Goal: Information Seeking & Learning: Find specific fact

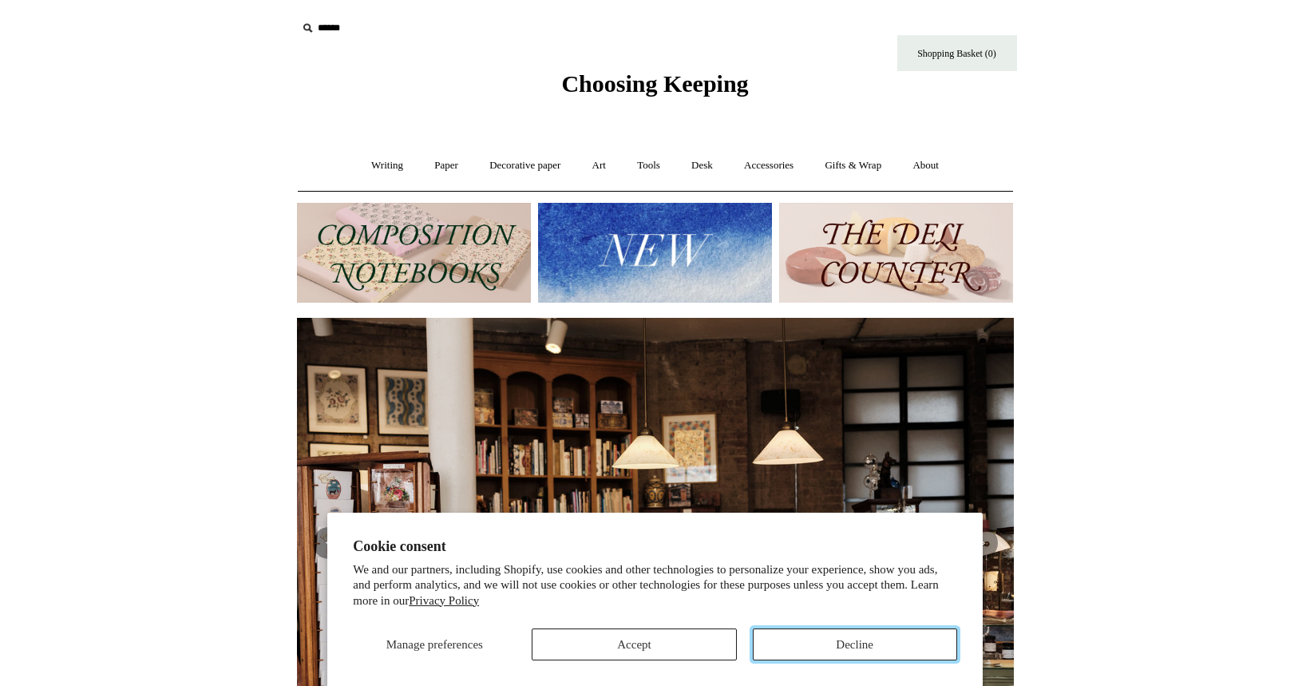
click at [877, 647] on button "Decline" at bounding box center [855, 644] width 204 height 32
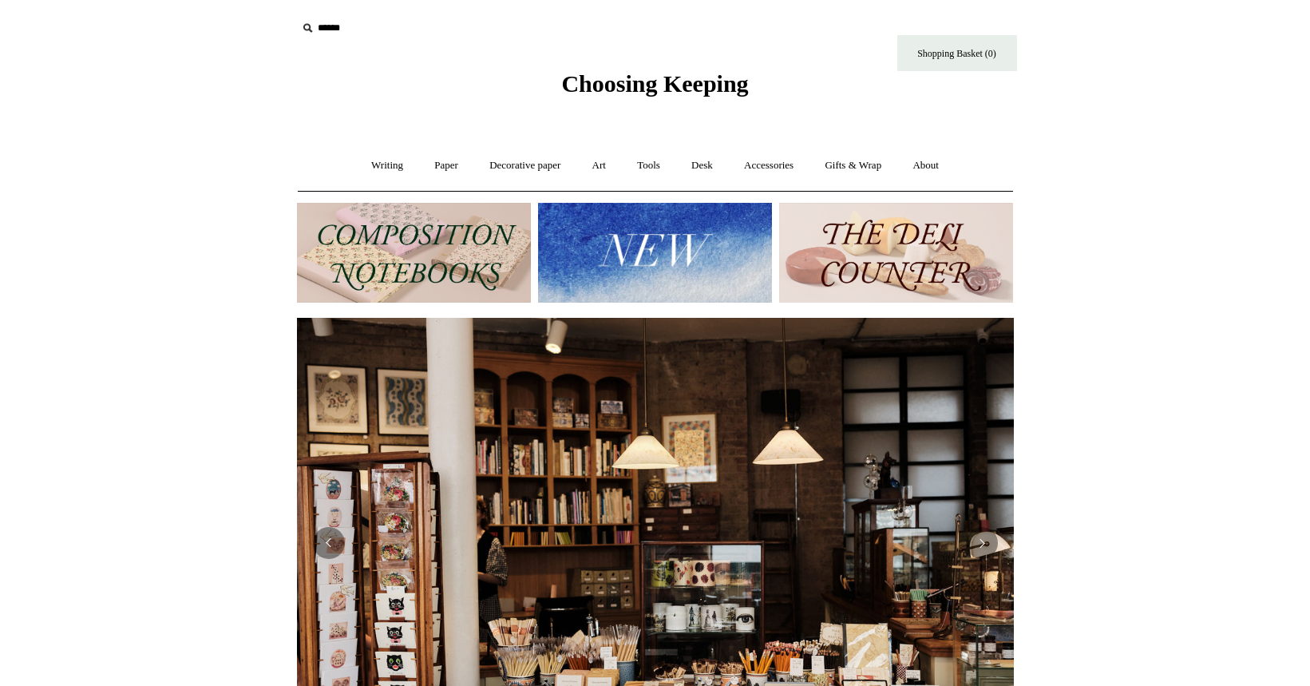
click at [934, 263] on img at bounding box center [896, 253] width 234 height 100
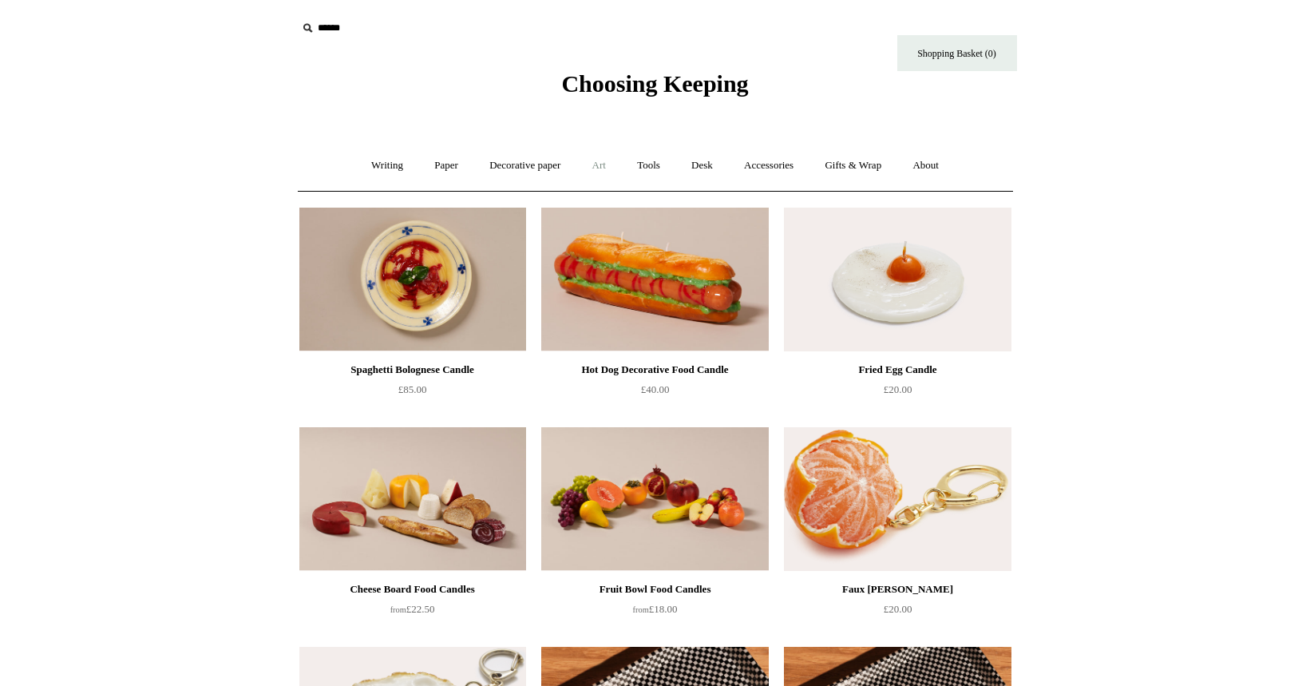
click at [599, 165] on link "Art +" at bounding box center [599, 165] width 42 height 42
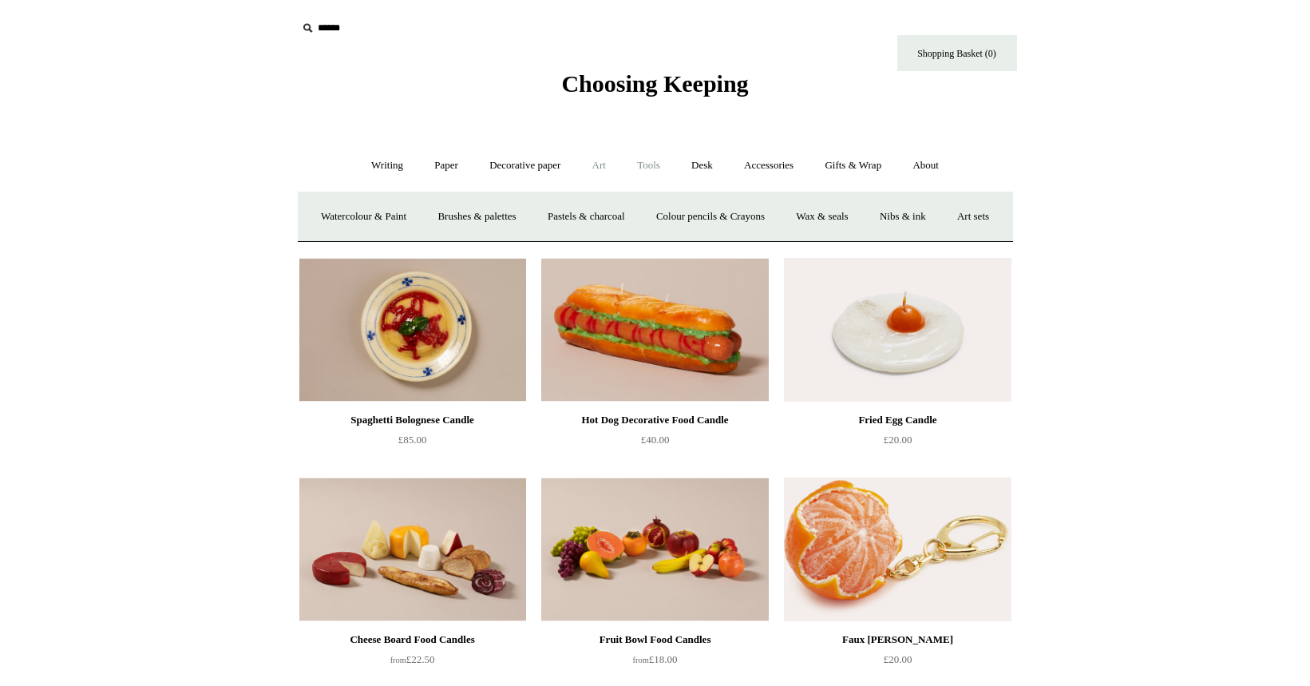
click at [653, 162] on link "Tools +" at bounding box center [649, 165] width 52 height 42
click at [324, 24] on input "text" at bounding box center [395, 29] width 196 height 30
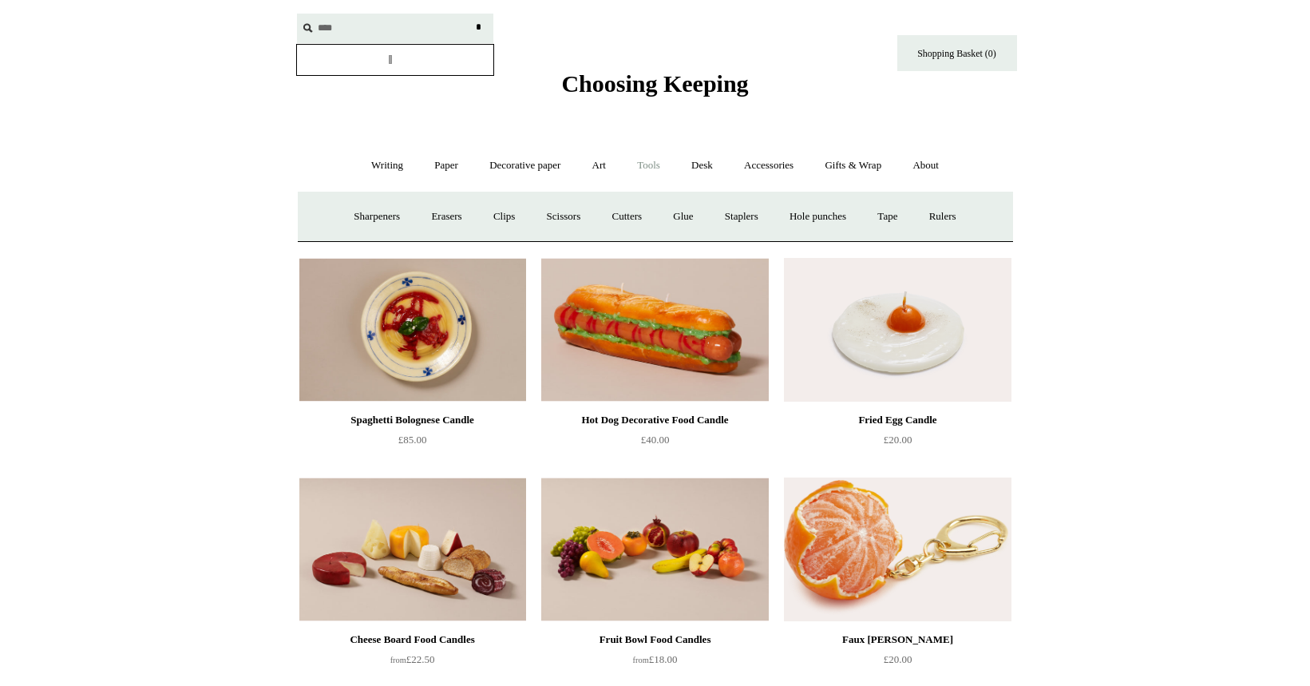
type input "****"
click at [471, 14] on input "*" at bounding box center [479, 28] width 16 height 28
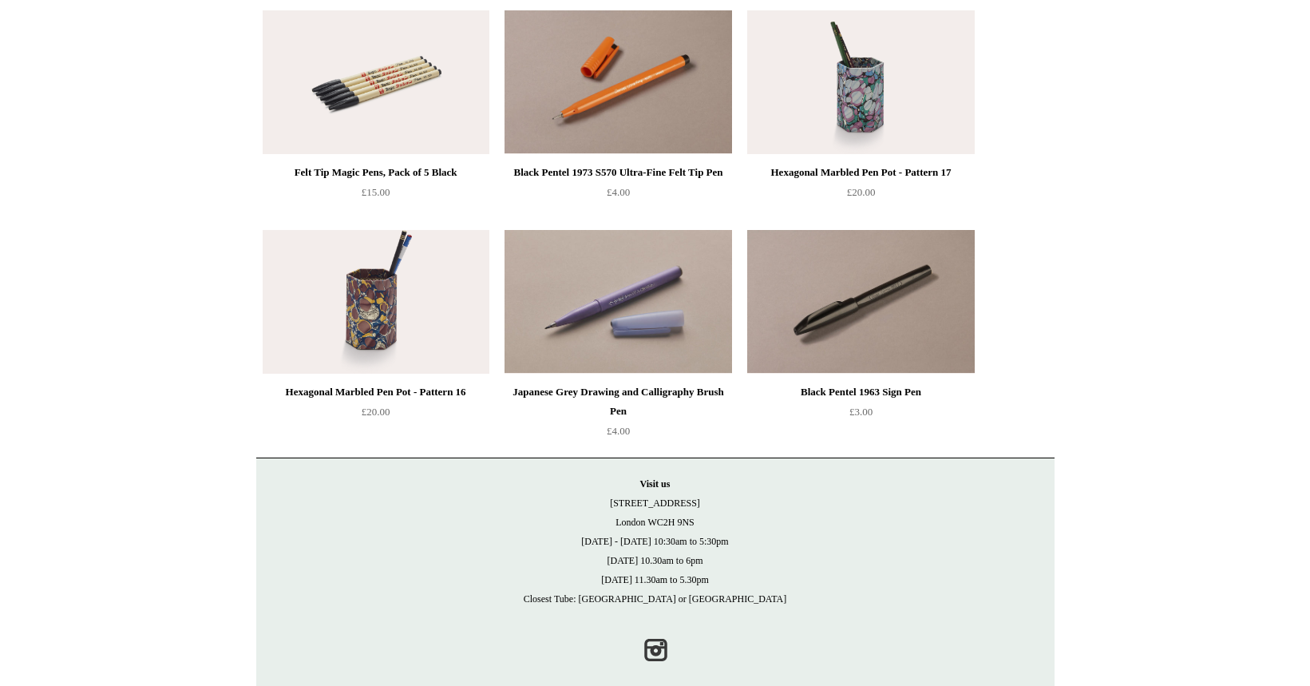
scroll to position [567, 0]
